Goal: Information Seeking & Learning: Learn about a topic

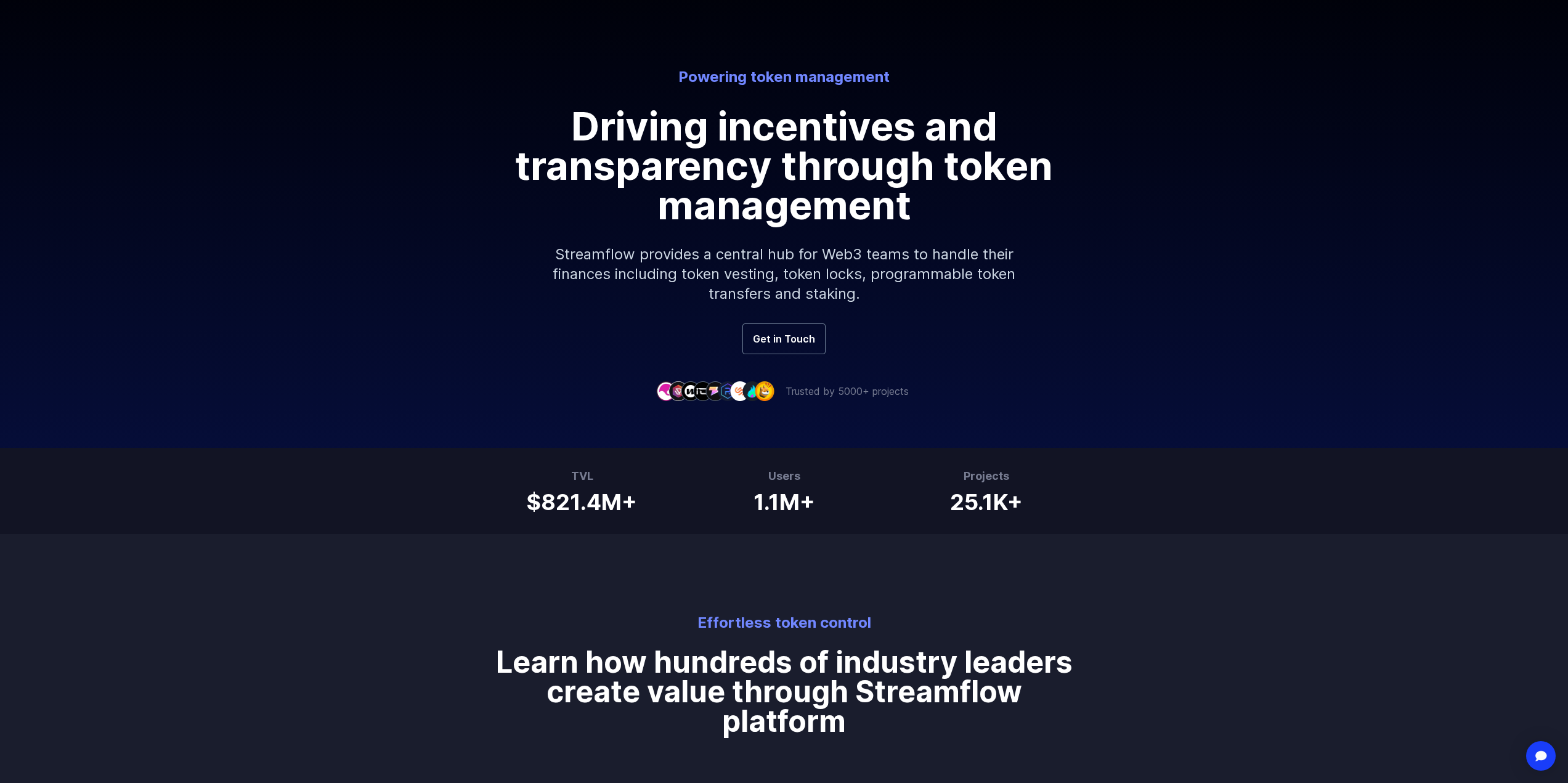
scroll to position [123, 0]
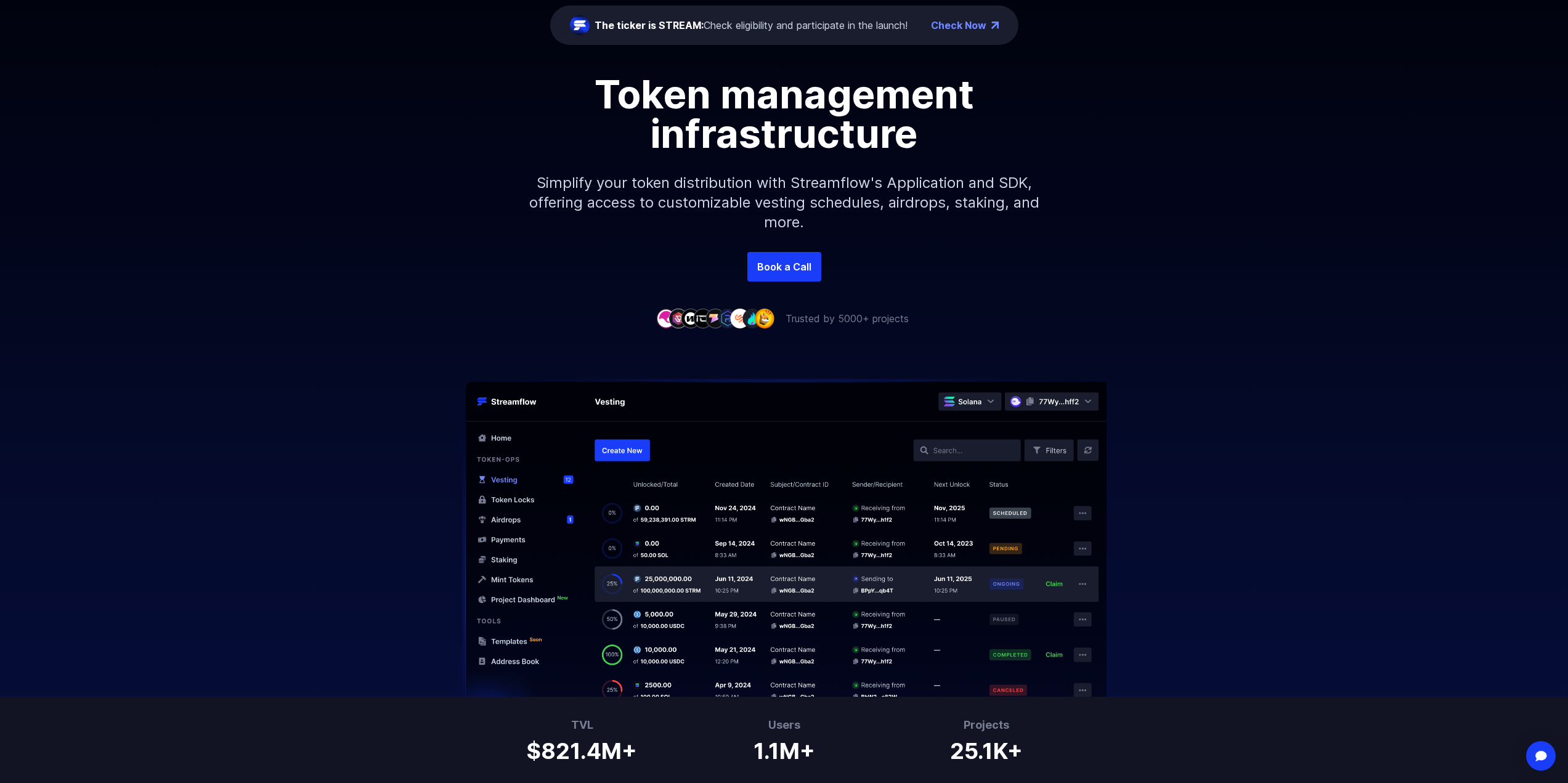
scroll to position [185, 0]
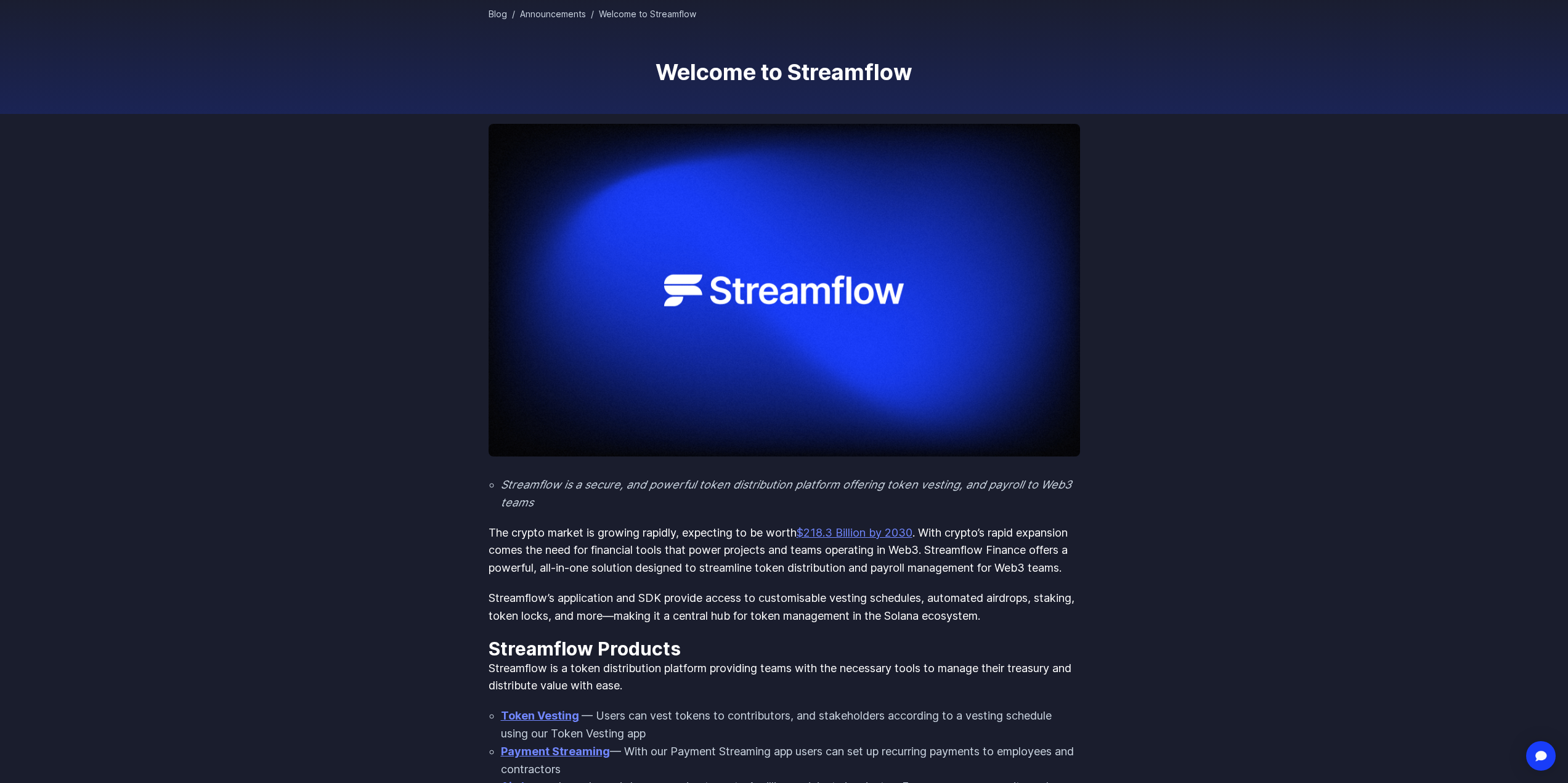
scroll to position [123, 0]
